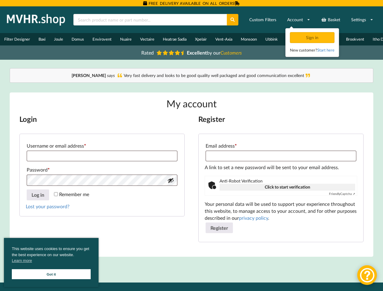
click at [191, 146] on div "Login Username or email address * Required Password * Required Remember me Log …" at bounding box center [191, 183] width 344 height 137
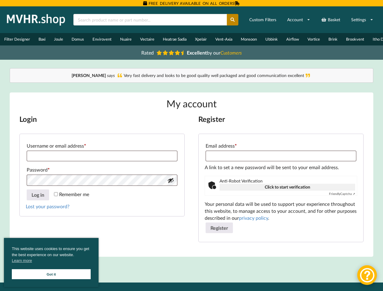
click at [233, 20] on icon at bounding box center [232, 20] width 5 height 4
click at [362, 20] on link "Settings" at bounding box center [362, 19] width 30 height 11
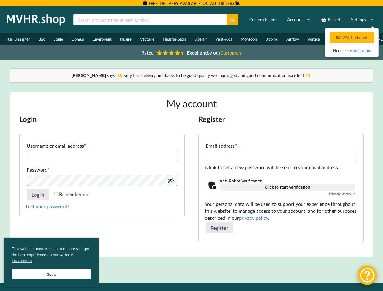
click at [171, 184] on button "Show password" at bounding box center [170, 180] width 7 height 7
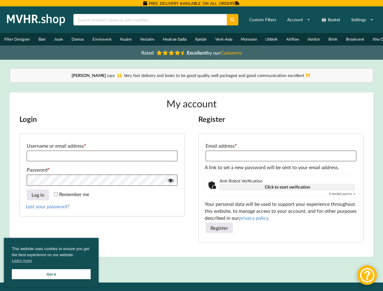
click at [38, 199] on button "Log in" at bounding box center [38, 194] width 22 height 11
click at [219, 232] on button "Register" at bounding box center [219, 228] width 27 height 11
click at [51, 263] on span "This website uses cookies to ensure you get the best experience on our website.…" at bounding box center [51, 255] width 79 height 19
click at [367, 275] on div at bounding box center [367, 275] width 20 height 20
